Goal: Transaction & Acquisition: Subscribe to service/newsletter

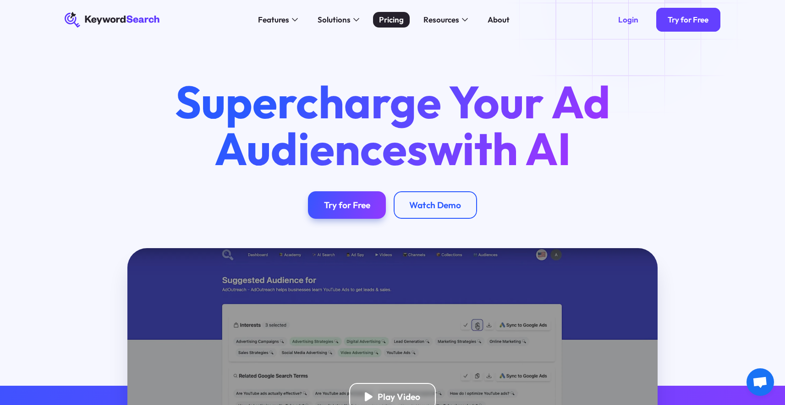
click at [389, 19] on div "Pricing" at bounding box center [391, 20] width 25 height 12
